Goal: Task Accomplishment & Management: Manage account settings

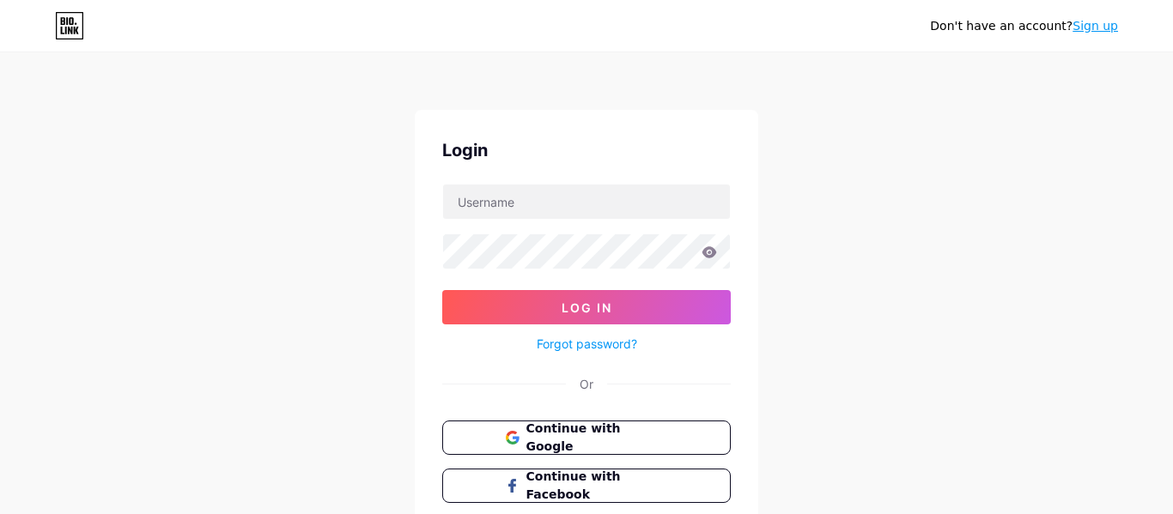
scroll to position [119, 0]
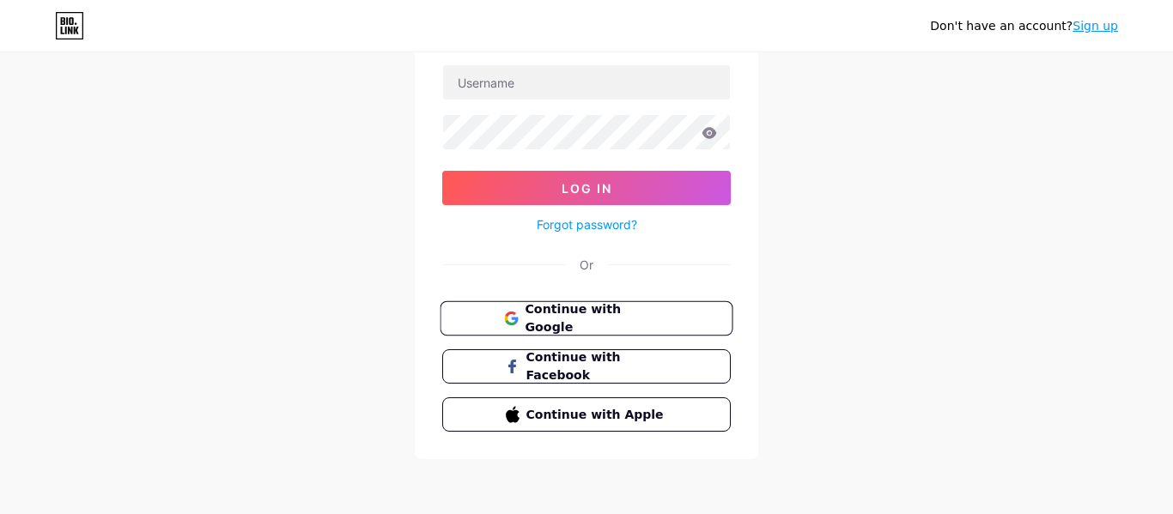
click at [521, 307] on button "Continue with Google" at bounding box center [586, 318] width 293 height 35
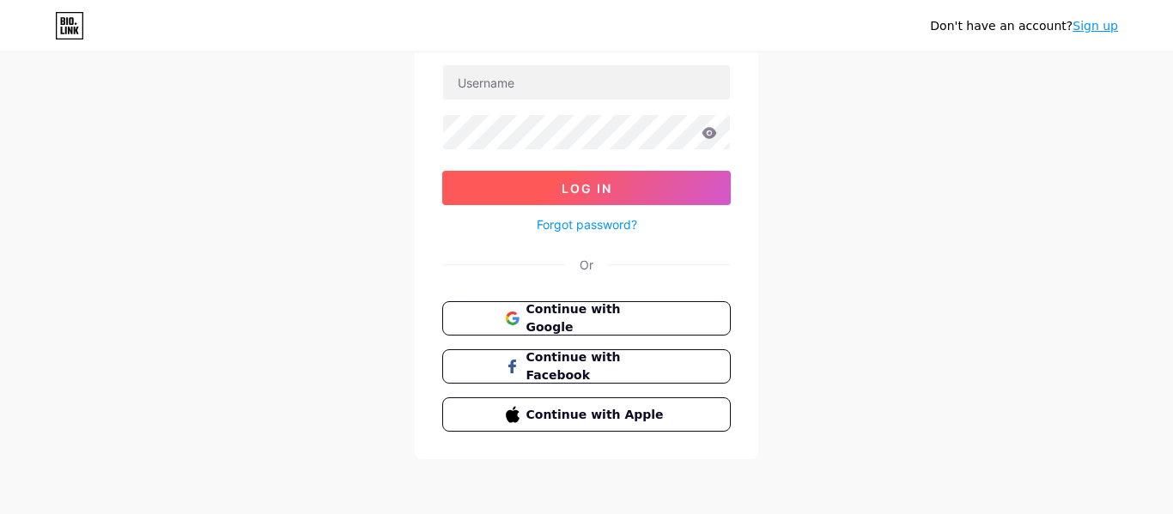
scroll to position [0, 0]
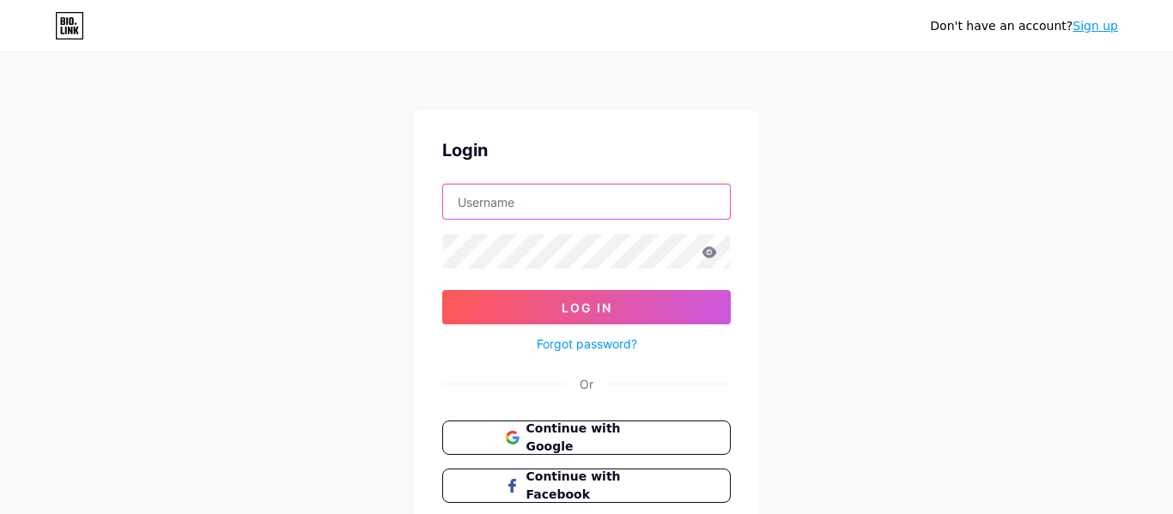
click at [604, 196] on input "text" at bounding box center [586, 202] width 287 height 34
type input "ssciorpioxx"
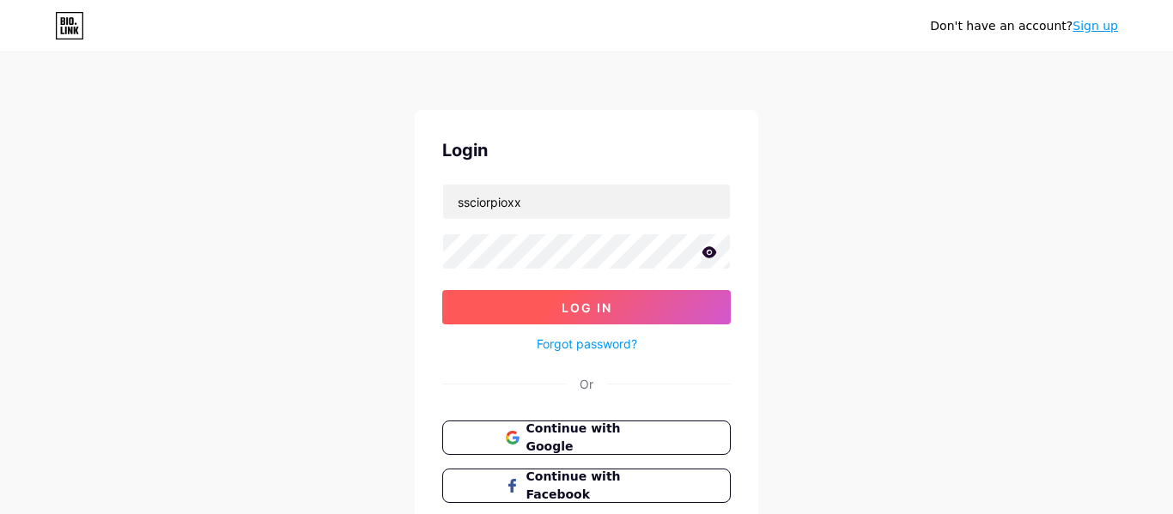
click at [649, 312] on button "Log In" at bounding box center [586, 307] width 288 height 34
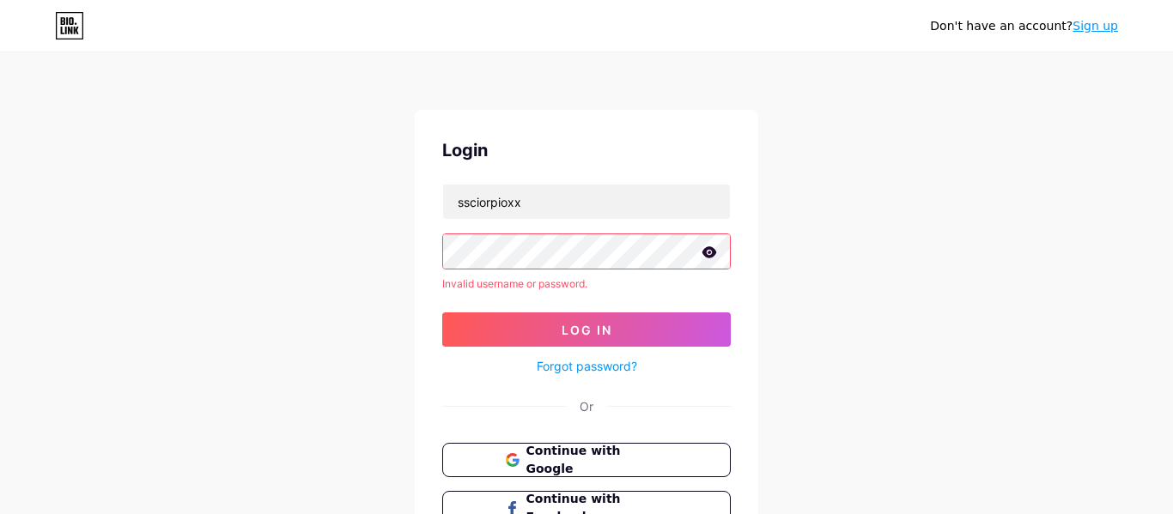
click at [709, 255] on icon at bounding box center [708, 252] width 15 height 12
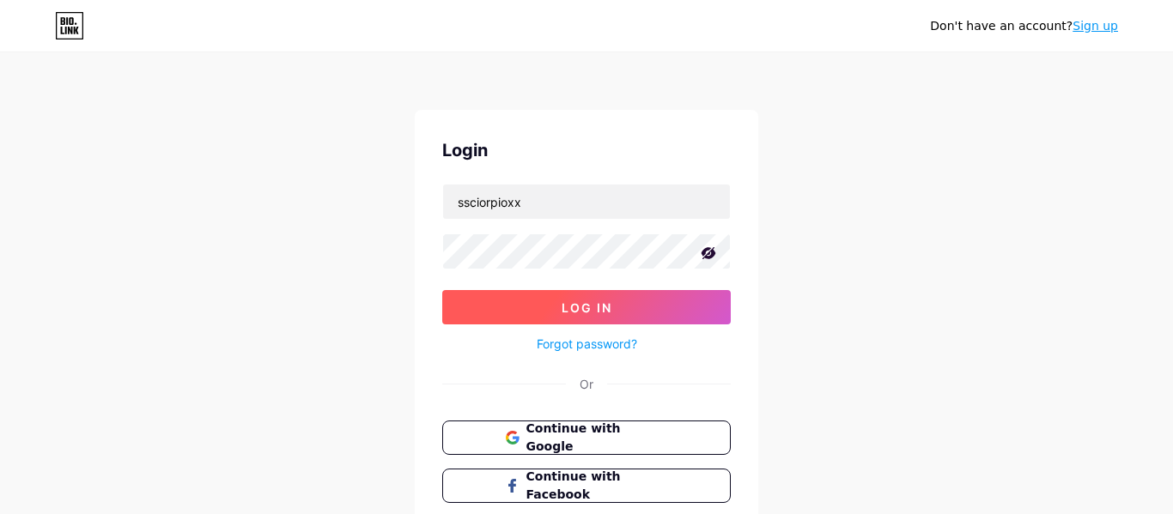
click at [620, 299] on button "Log In" at bounding box center [586, 307] width 288 height 34
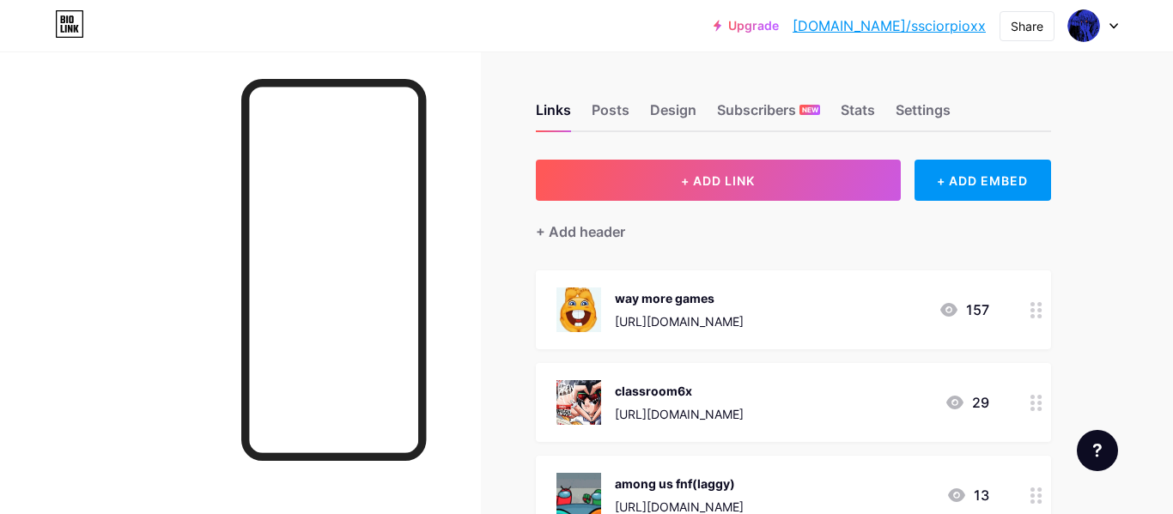
click at [1030, 311] on icon at bounding box center [1036, 310] width 12 height 16
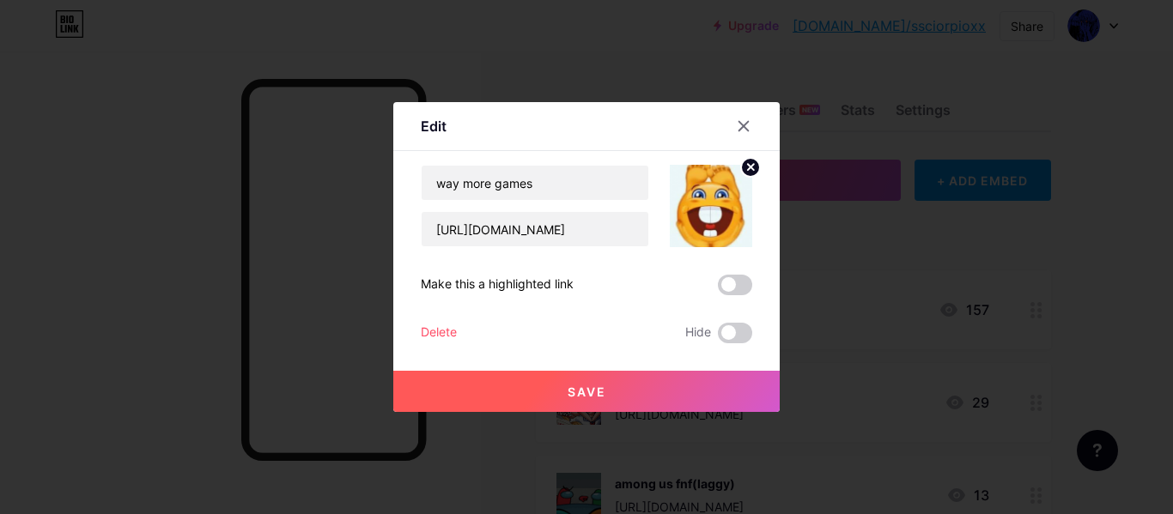
click at [430, 326] on div "Delete" at bounding box center [439, 333] width 36 height 21
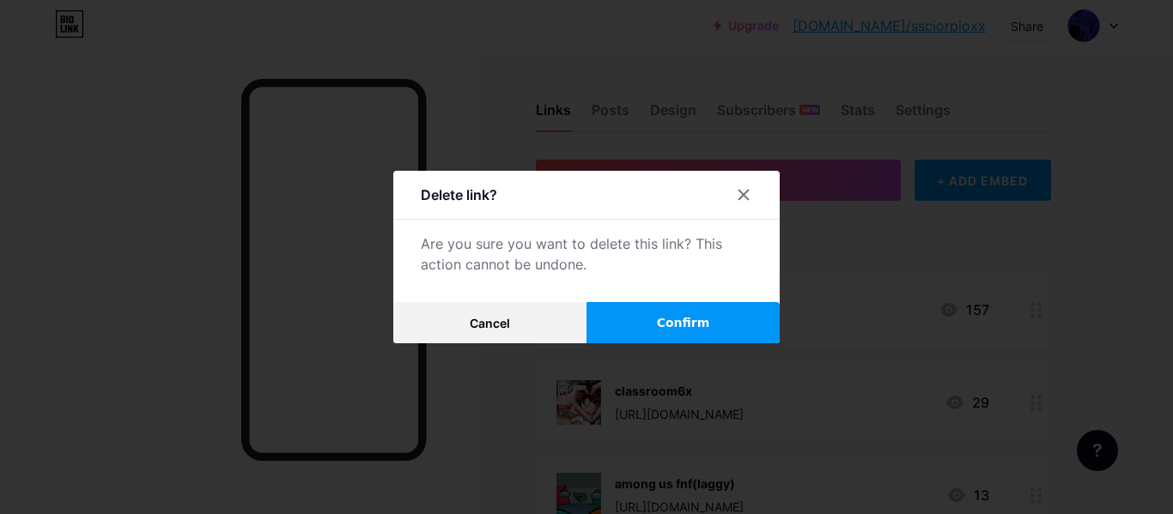
click at [665, 320] on span "Confirm" at bounding box center [683, 323] width 53 height 18
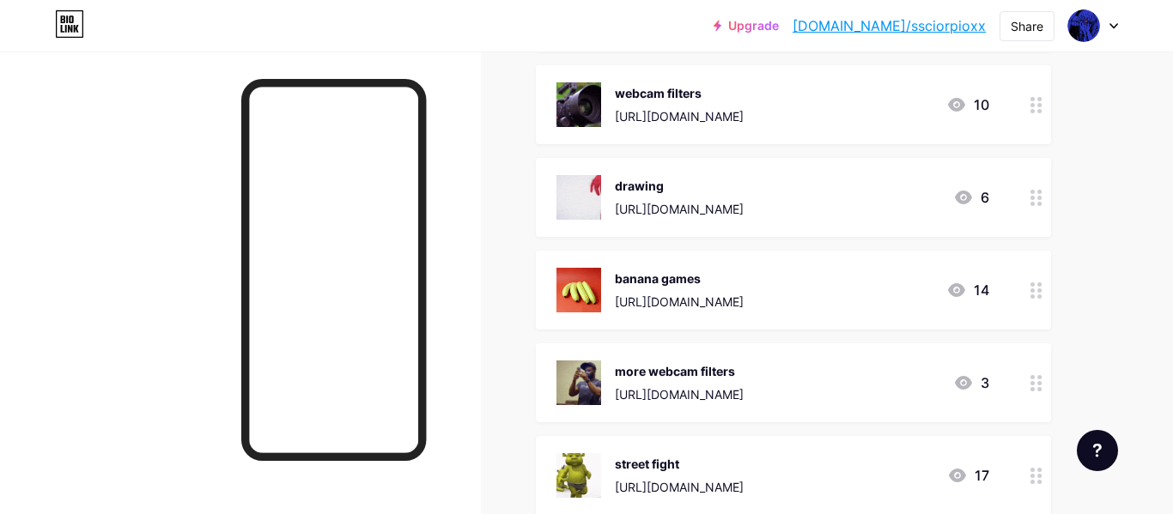
scroll to position [487, 0]
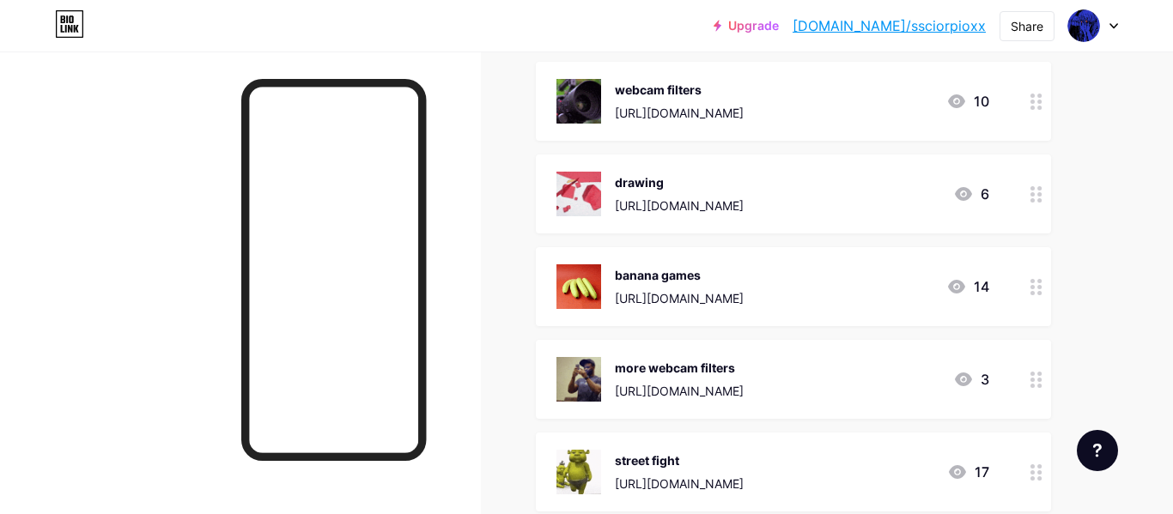
click at [1030, 291] on circle at bounding box center [1032, 293] width 4 height 4
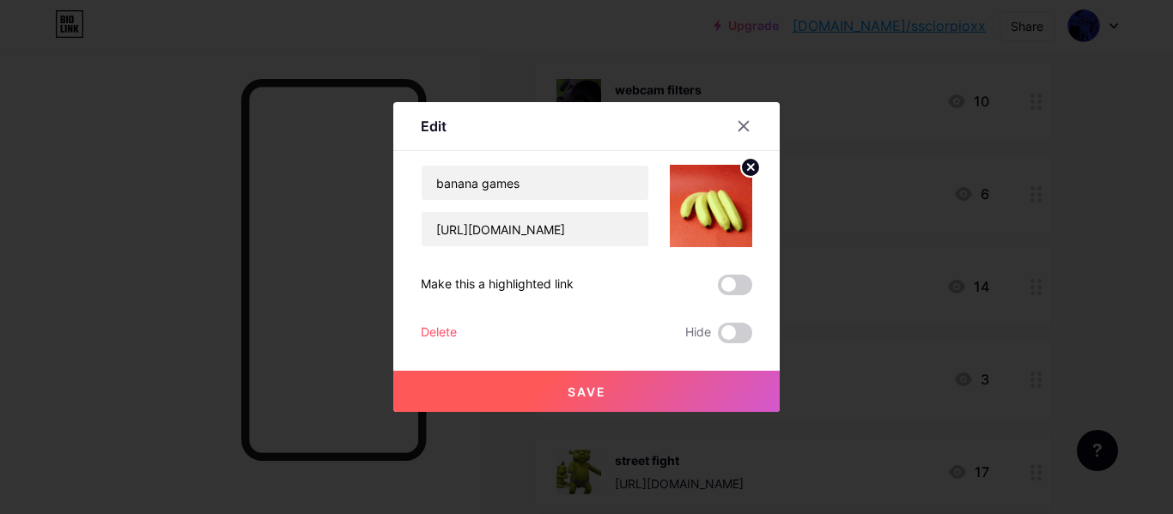
click at [428, 331] on div "Delete" at bounding box center [439, 333] width 36 height 21
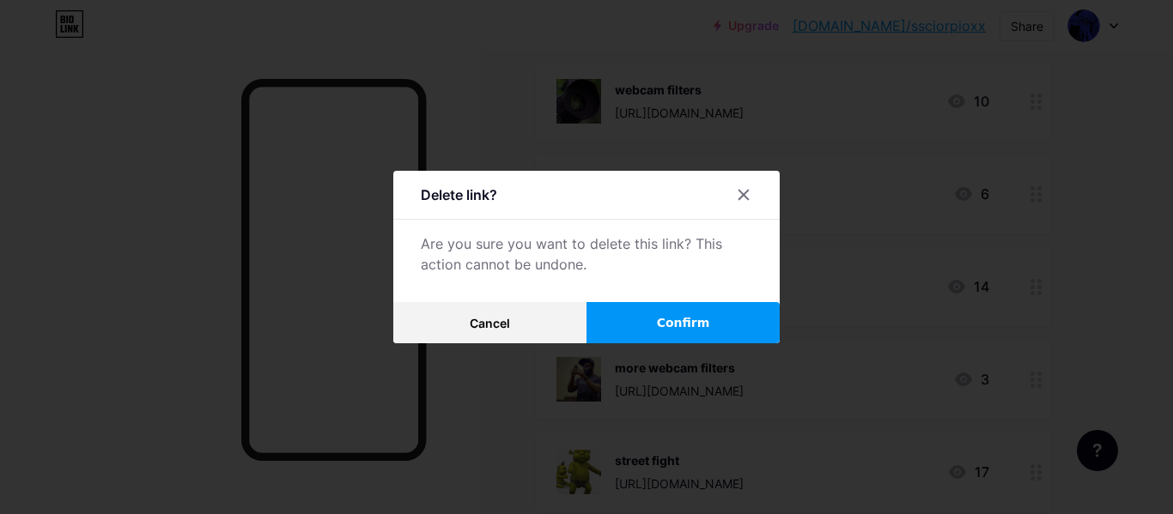
click at [693, 326] on span "Confirm" at bounding box center [683, 323] width 53 height 18
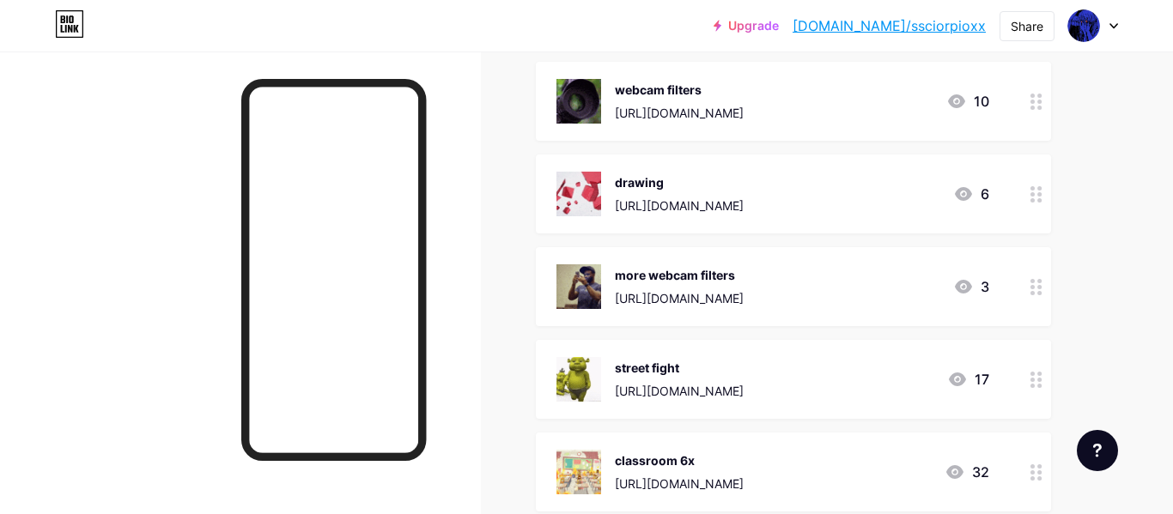
scroll to position [625, 0]
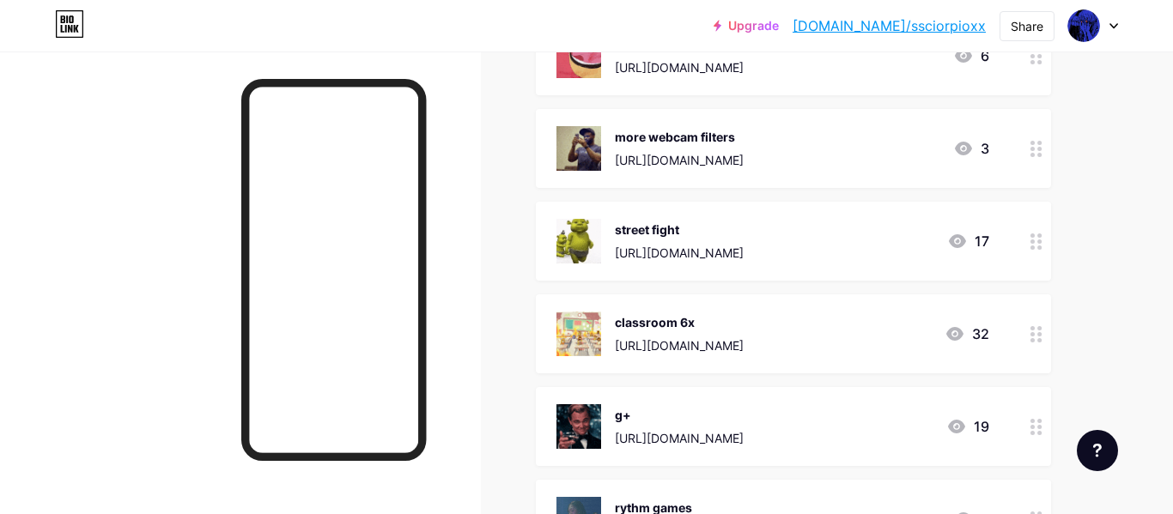
click at [1041, 332] on icon at bounding box center [1036, 334] width 12 height 16
click at [436, 340] on div "Delete" at bounding box center [439, 333] width 36 height 21
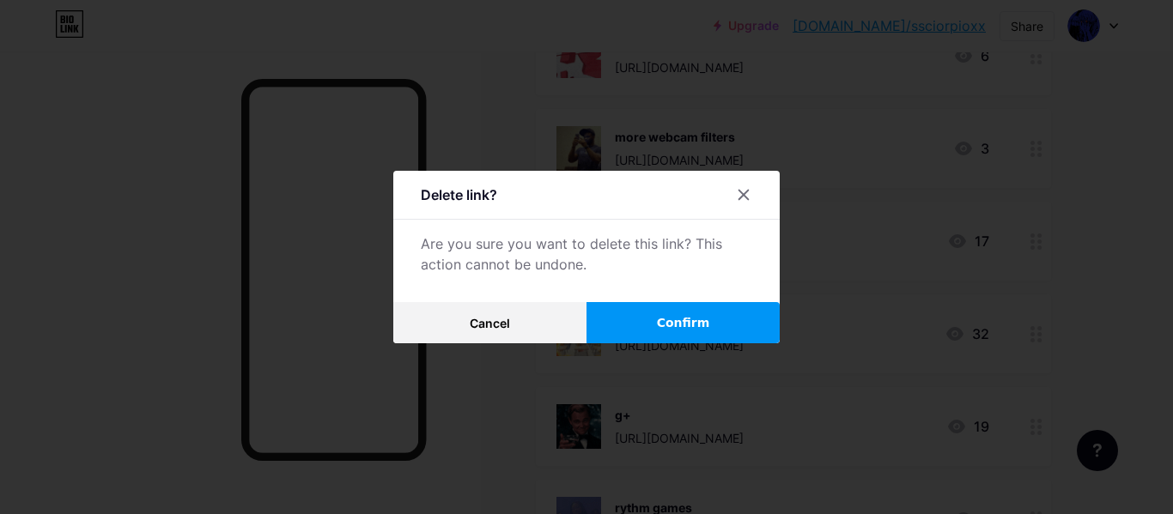
click at [676, 319] on span "Confirm" at bounding box center [683, 323] width 53 height 18
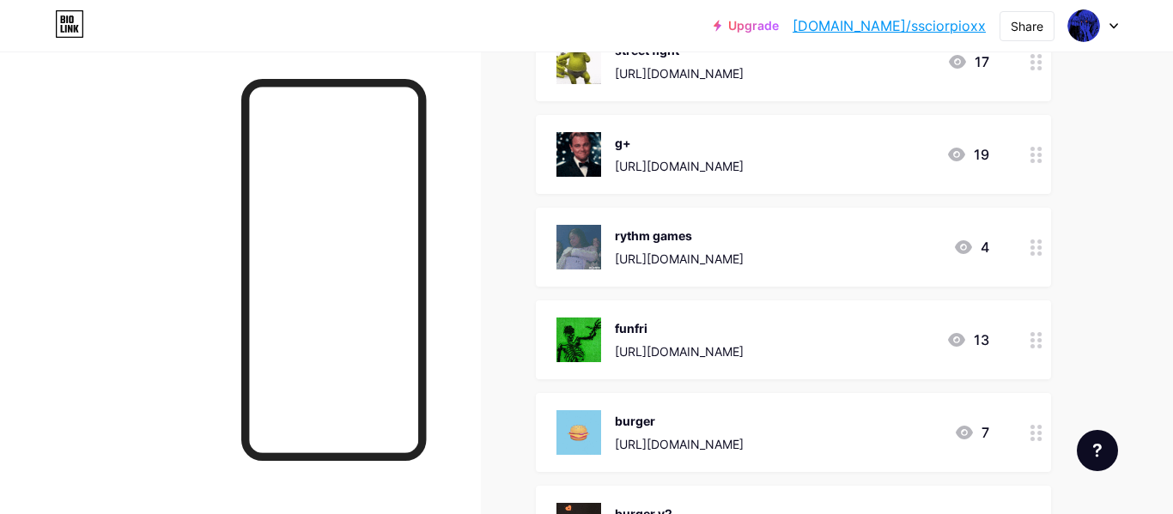
scroll to position [818, 0]
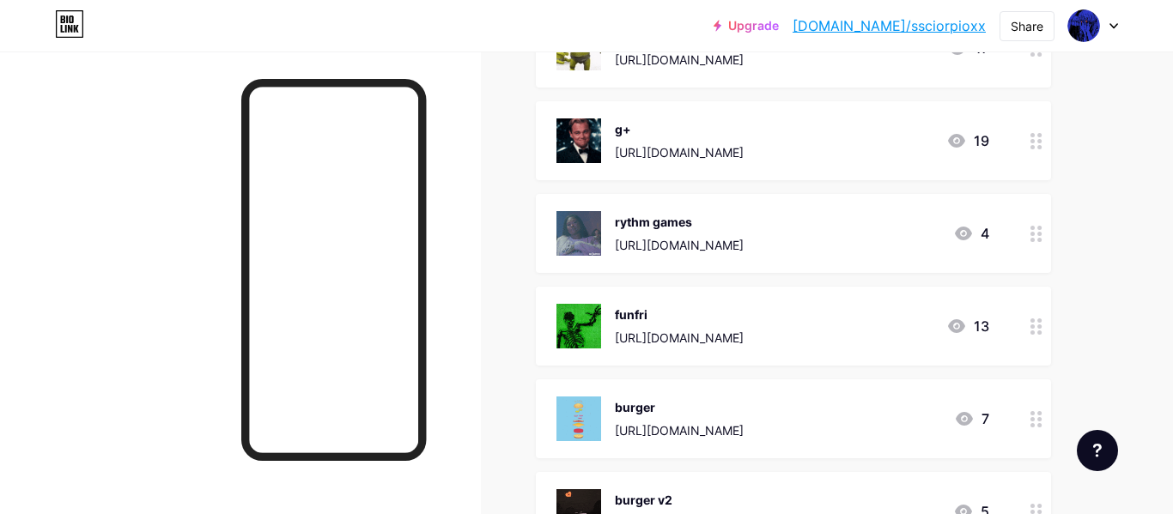
click at [1034, 142] on circle at bounding box center [1032, 141] width 4 height 4
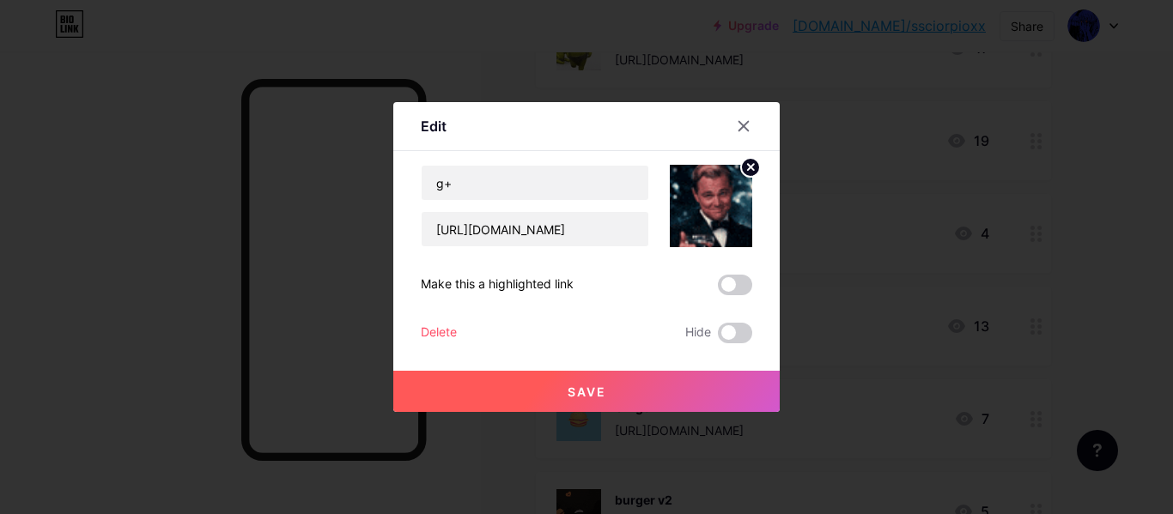
click at [426, 331] on div "Delete" at bounding box center [439, 333] width 36 height 21
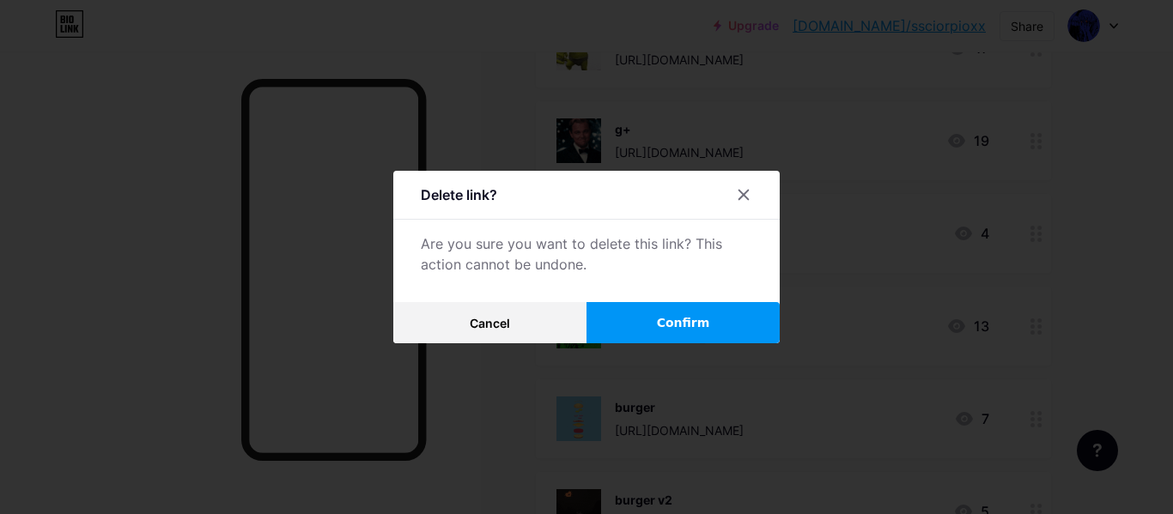
click at [660, 320] on span "Confirm" at bounding box center [683, 323] width 53 height 18
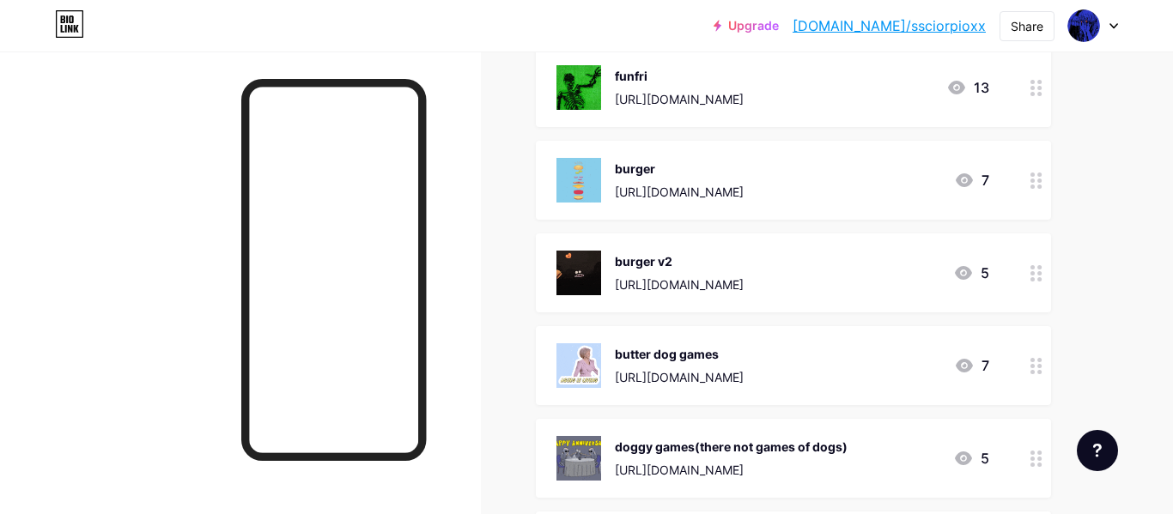
scroll to position [960, 0]
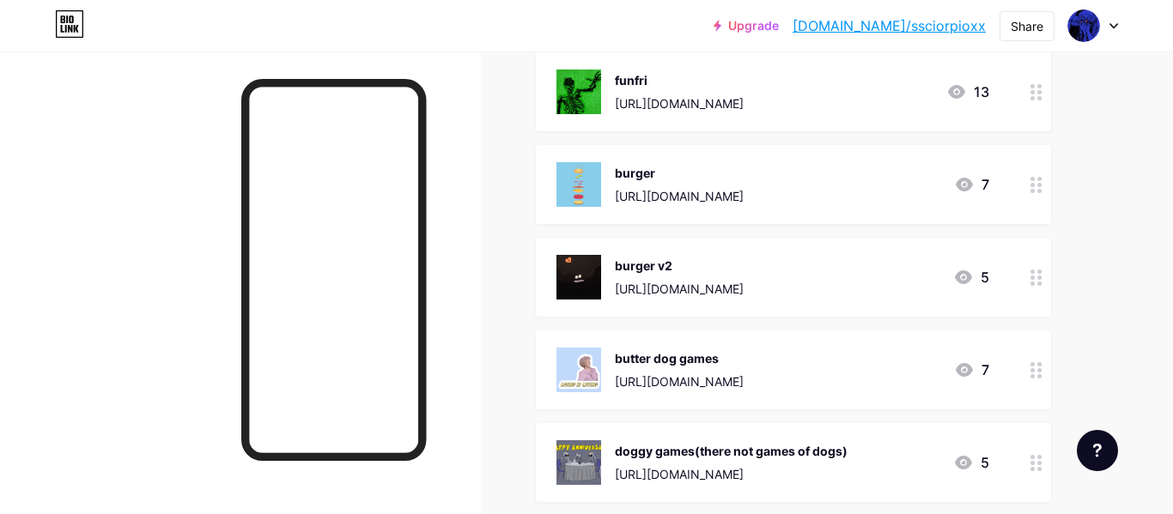
click at [1035, 272] on icon at bounding box center [1036, 278] width 12 height 16
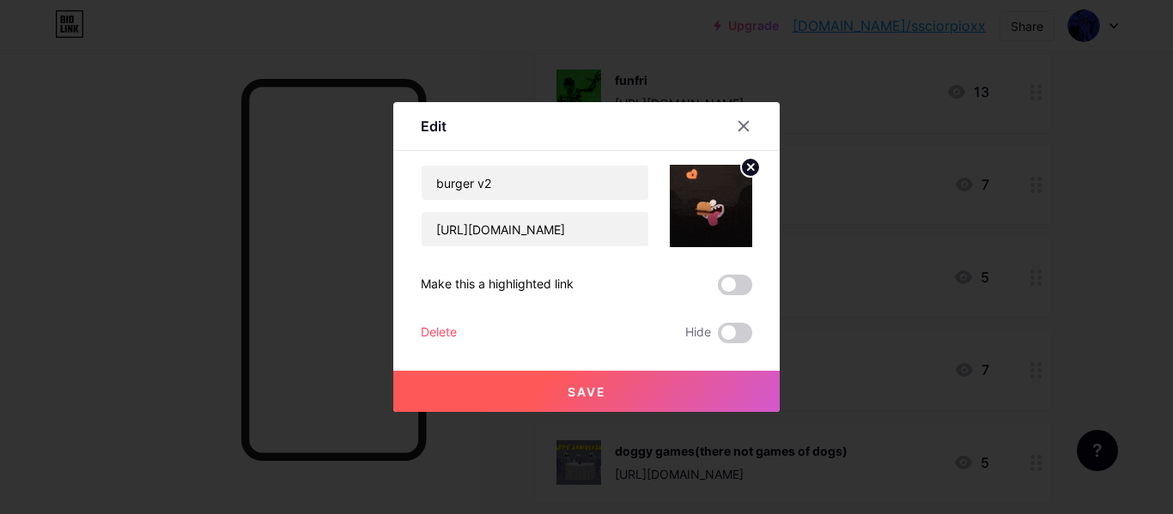
click at [446, 330] on div "Delete" at bounding box center [439, 333] width 36 height 21
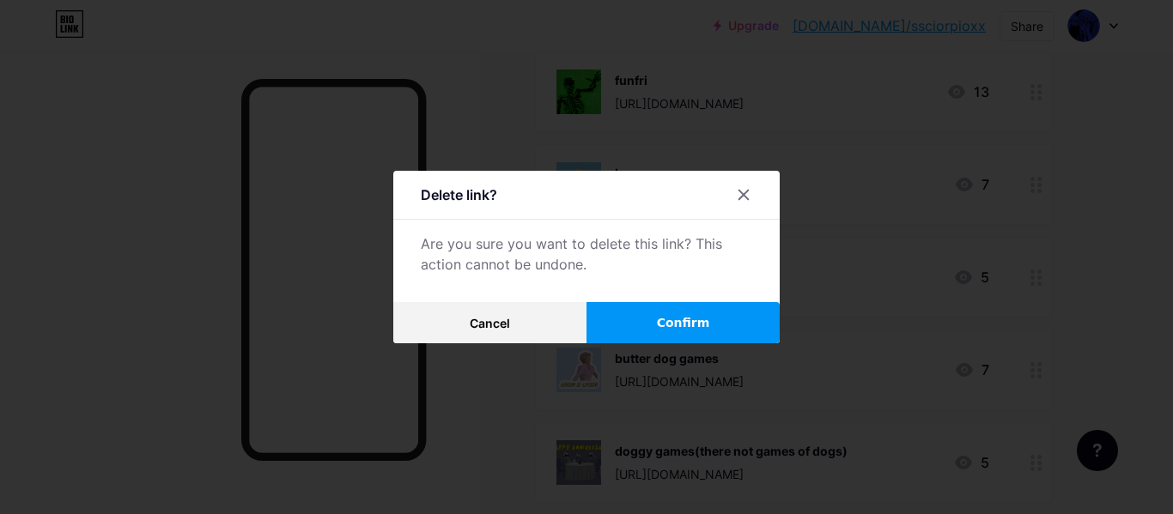
click at [747, 319] on button "Confirm" at bounding box center [682, 322] width 193 height 41
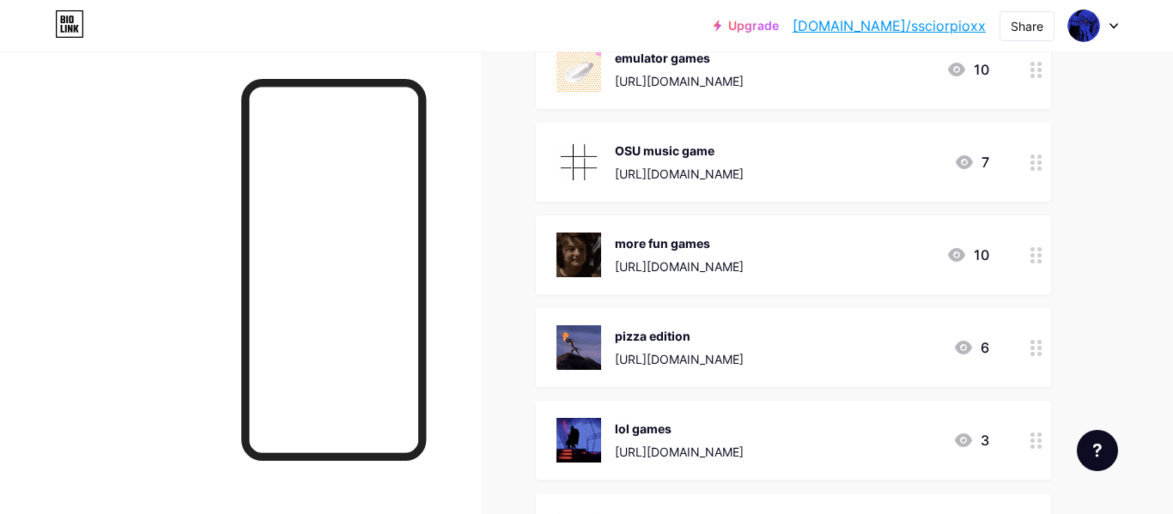
scroll to position [1654, 0]
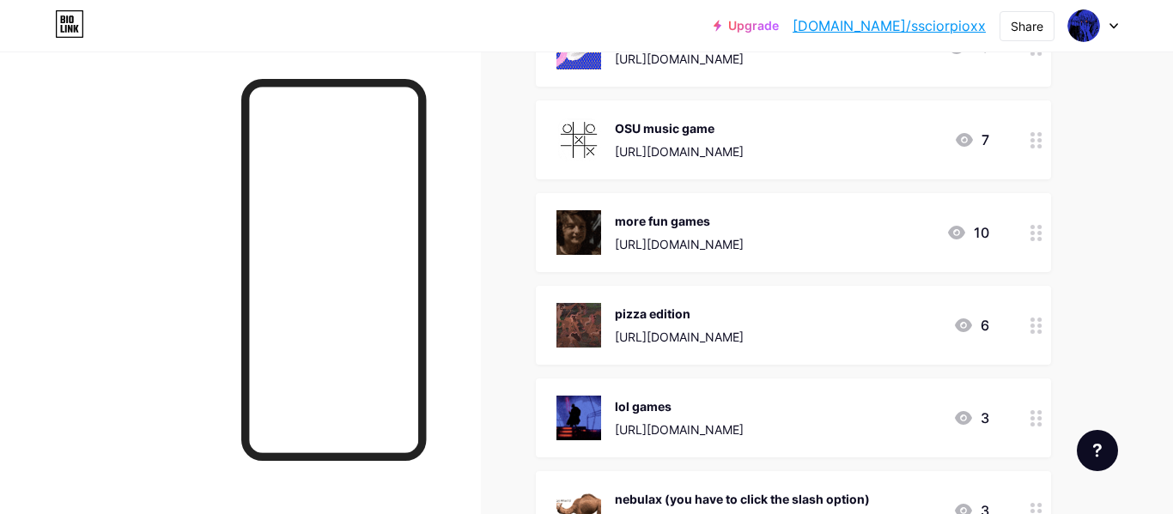
click at [1031, 328] on icon at bounding box center [1036, 326] width 12 height 16
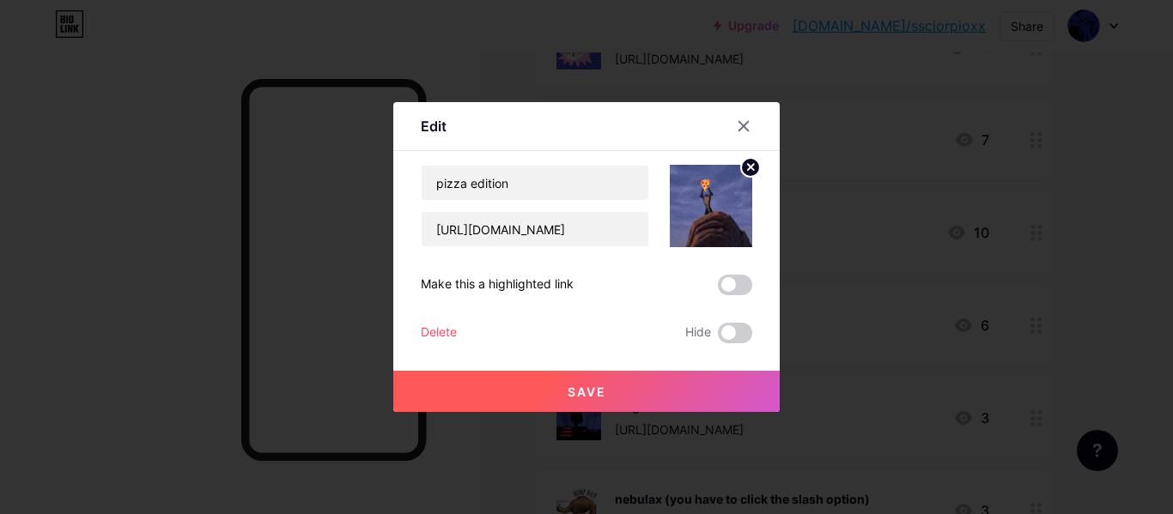
click at [434, 325] on div "Delete" at bounding box center [439, 333] width 36 height 21
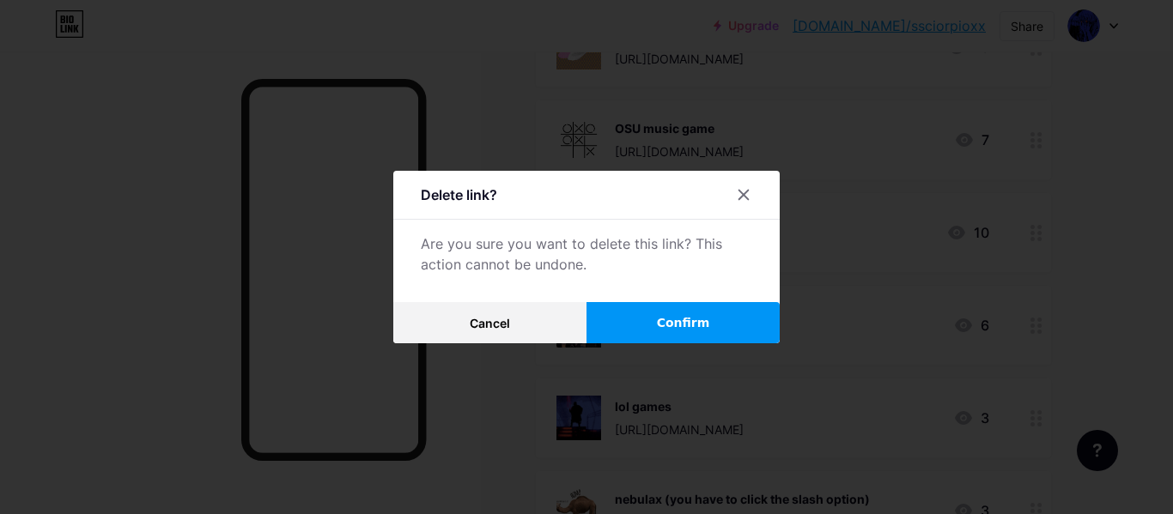
click at [660, 325] on span "Confirm" at bounding box center [683, 323] width 53 height 18
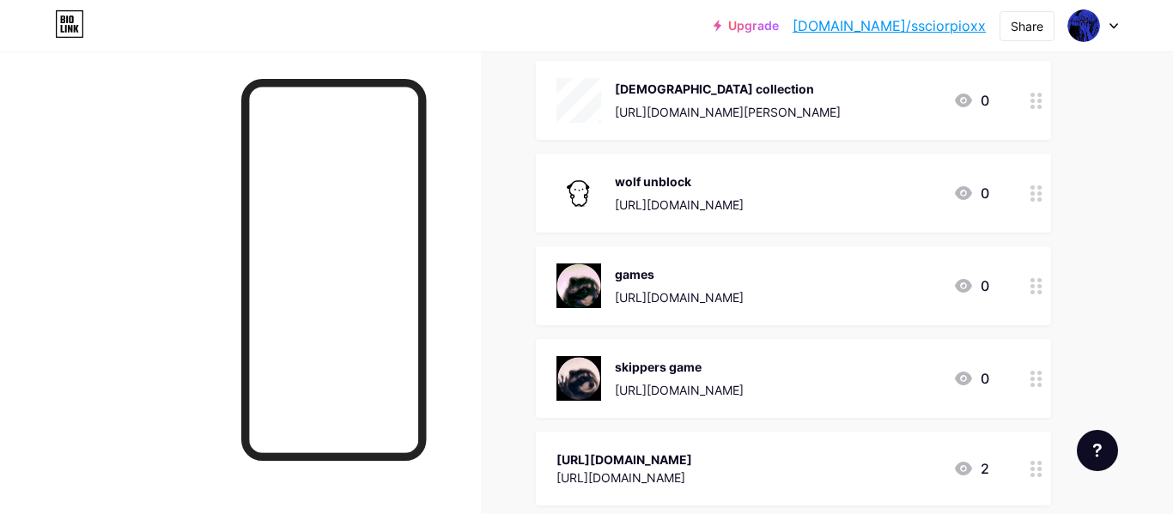
scroll to position [2650, 0]
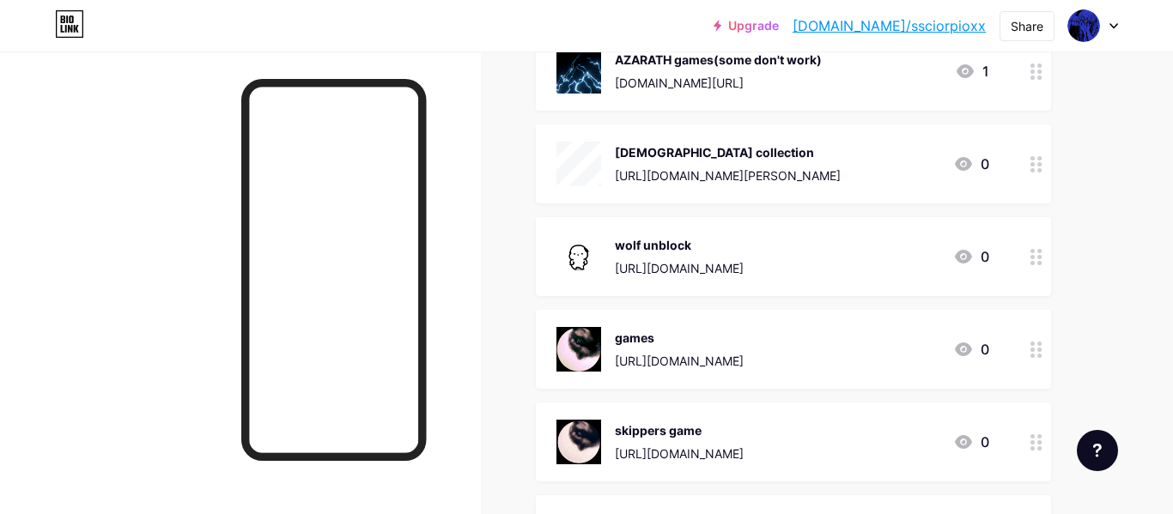
click at [1035, 165] on icon at bounding box center [1036, 164] width 12 height 16
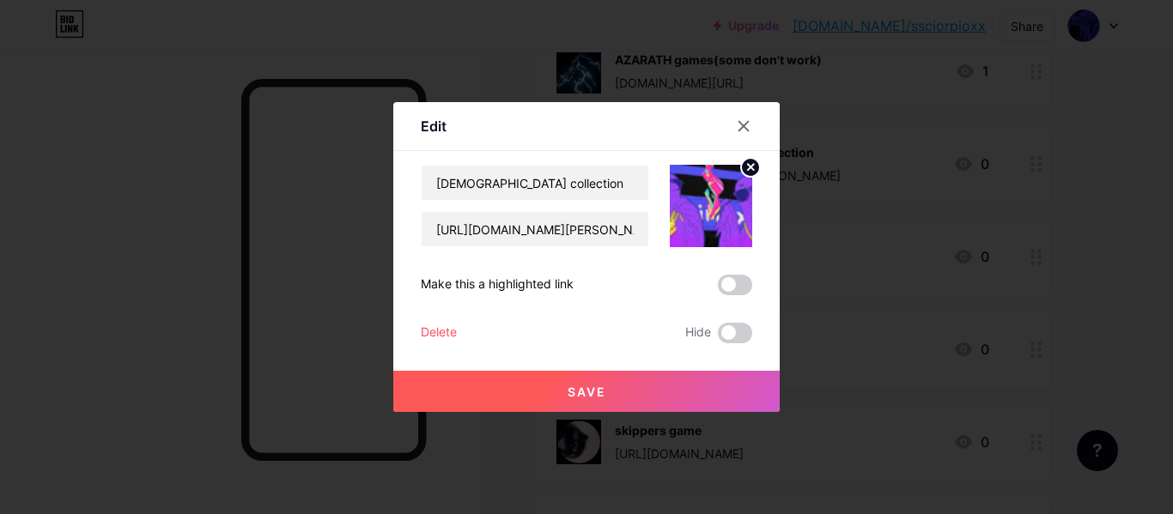
click at [446, 329] on div "Delete" at bounding box center [439, 333] width 36 height 21
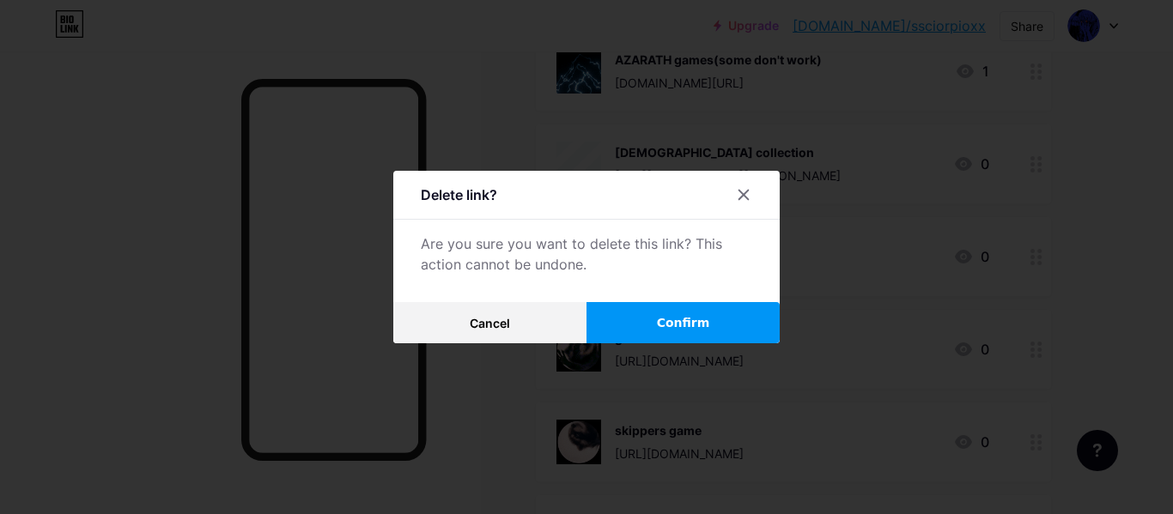
click at [677, 331] on button "Confirm" at bounding box center [682, 322] width 193 height 41
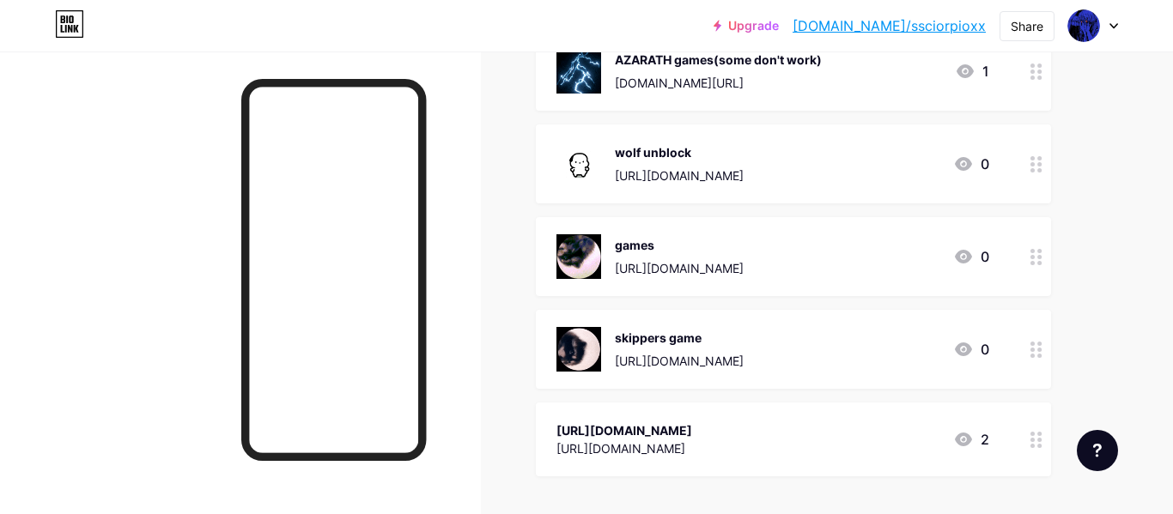
click at [1034, 161] on icon at bounding box center [1036, 164] width 12 height 16
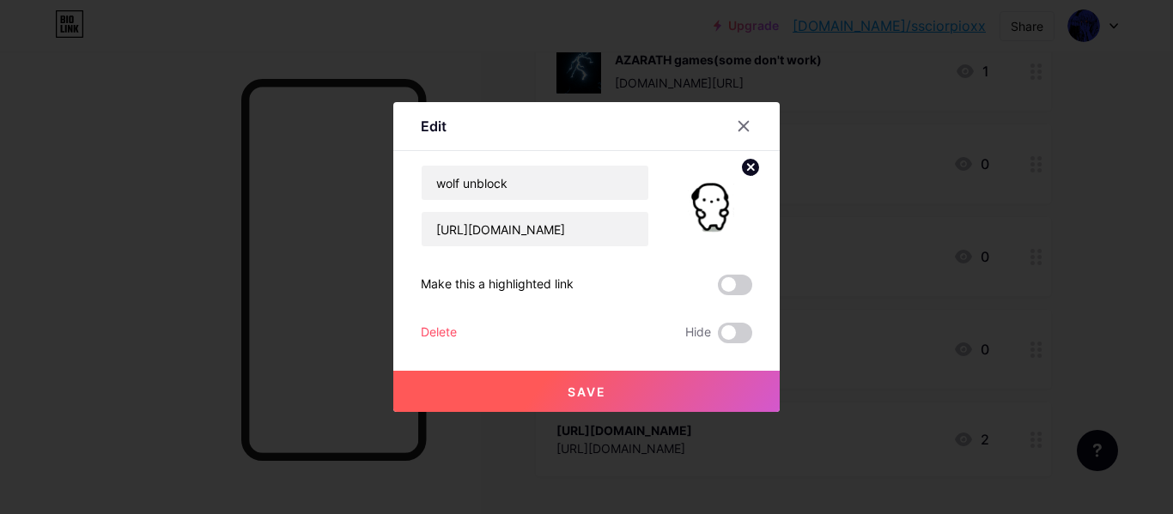
click at [435, 331] on div "Delete" at bounding box center [439, 333] width 36 height 21
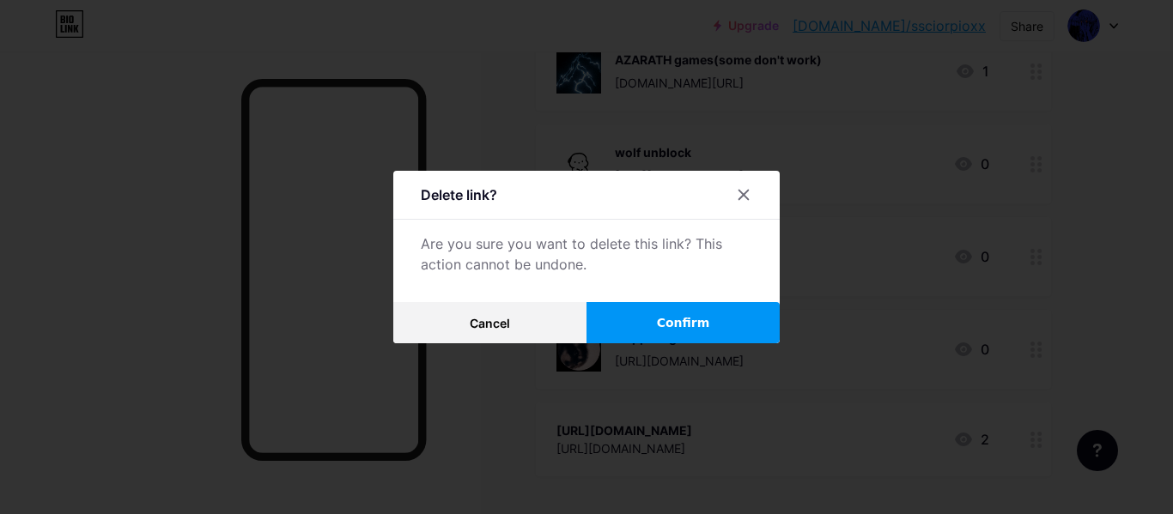
click at [678, 311] on button "Confirm" at bounding box center [682, 322] width 193 height 41
